Goal: Task Accomplishment & Management: Manage account settings

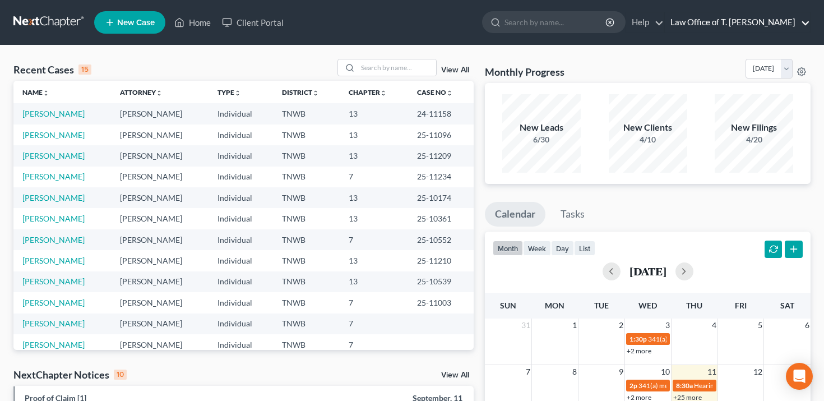
click at [742, 18] on link "Law Office of T. [PERSON_NAME]" at bounding box center [737, 22] width 145 height 20
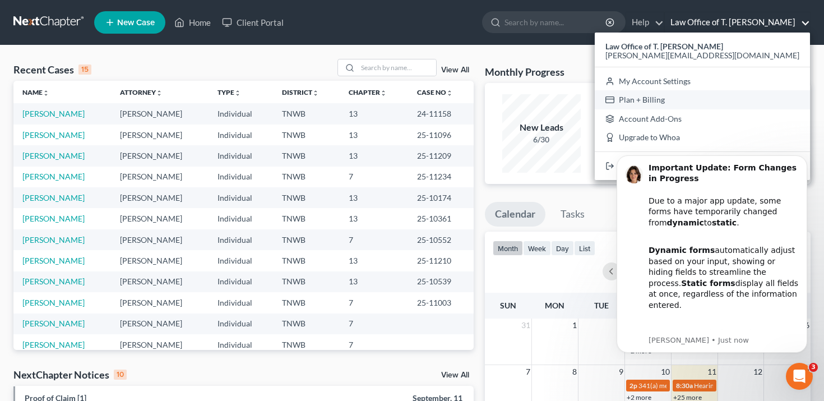
click at [725, 96] on link "Plan + Billing" at bounding box center [702, 99] width 215 height 19
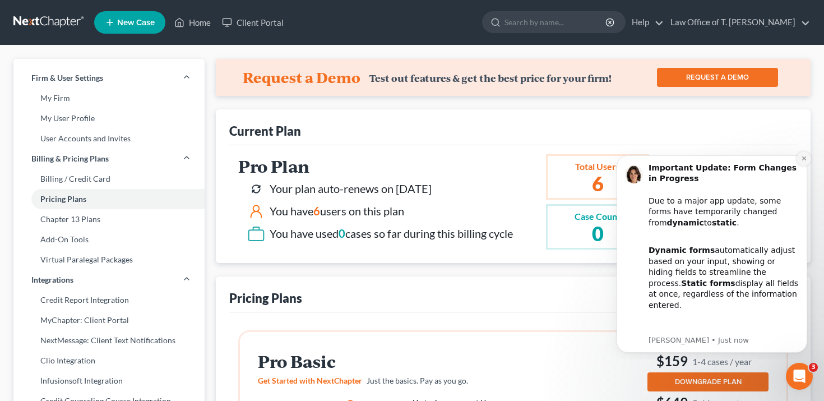
click at [805, 157] on icon "Dismiss notification" at bounding box center [804, 158] width 4 height 4
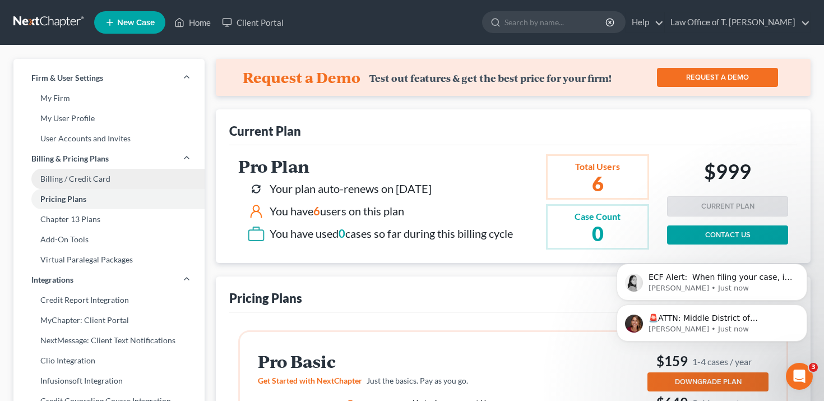
click at [145, 176] on link "Billing / Credit Card" at bounding box center [108, 179] width 191 height 20
select select "44"
select select "1"
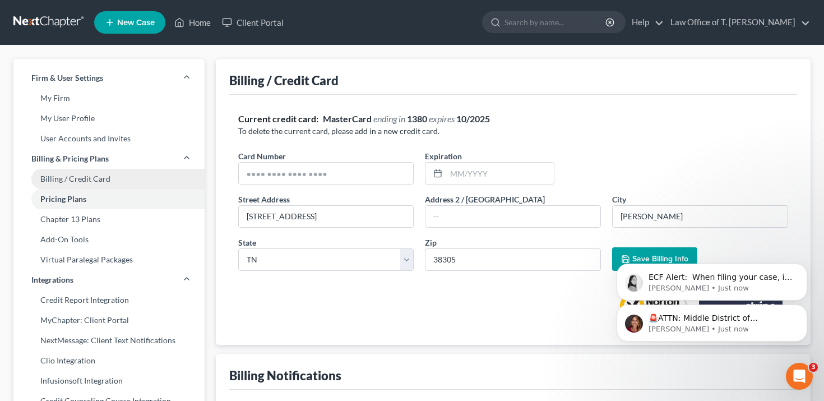
click at [100, 182] on link "Billing / Credit Card" at bounding box center [108, 179] width 191 height 20
click at [89, 202] on link "Pricing Plans" at bounding box center [108, 199] width 191 height 20
